Goal: Information Seeking & Learning: Learn about a topic

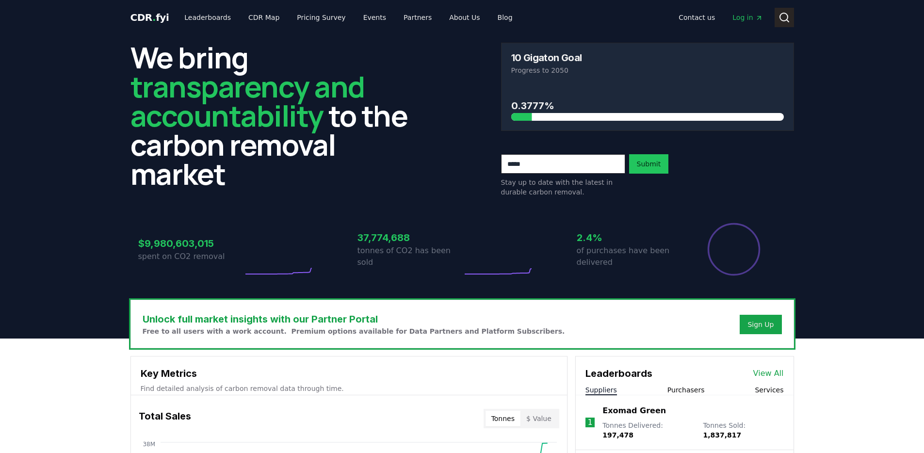
click at [784, 19] on icon at bounding box center [785, 18] width 12 height 12
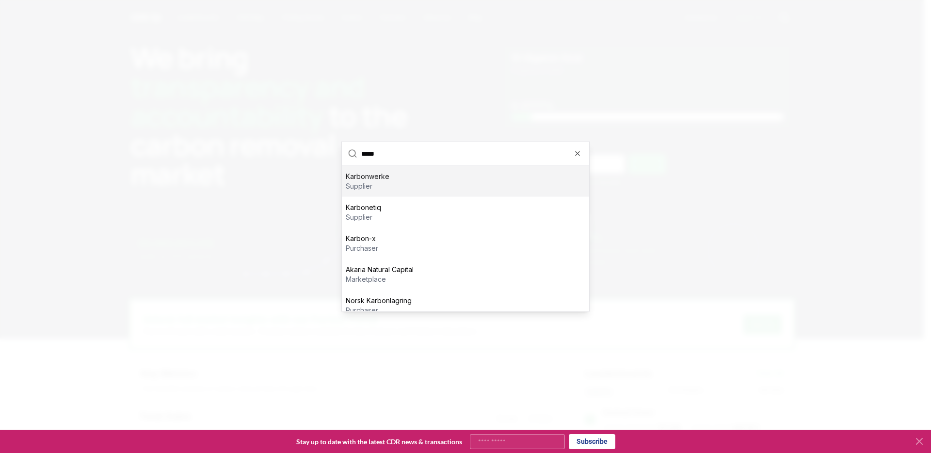
type input "******"
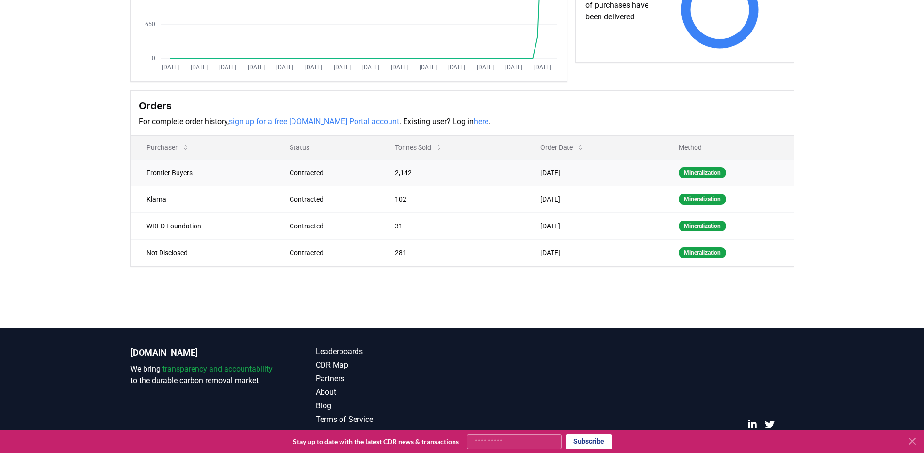
click at [227, 168] on td "Frontier Buyers" at bounding box center [203, 172] width 144 height 27
